Goal: Navigation & Orientation: Find specific page/section

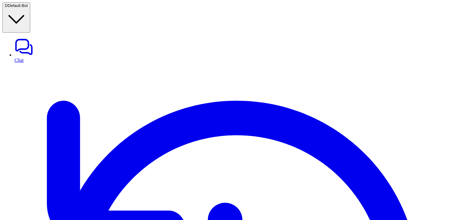
scroll to position [180, 0]
